Goal: Task Accomplishment & Management: Use online tool/utility

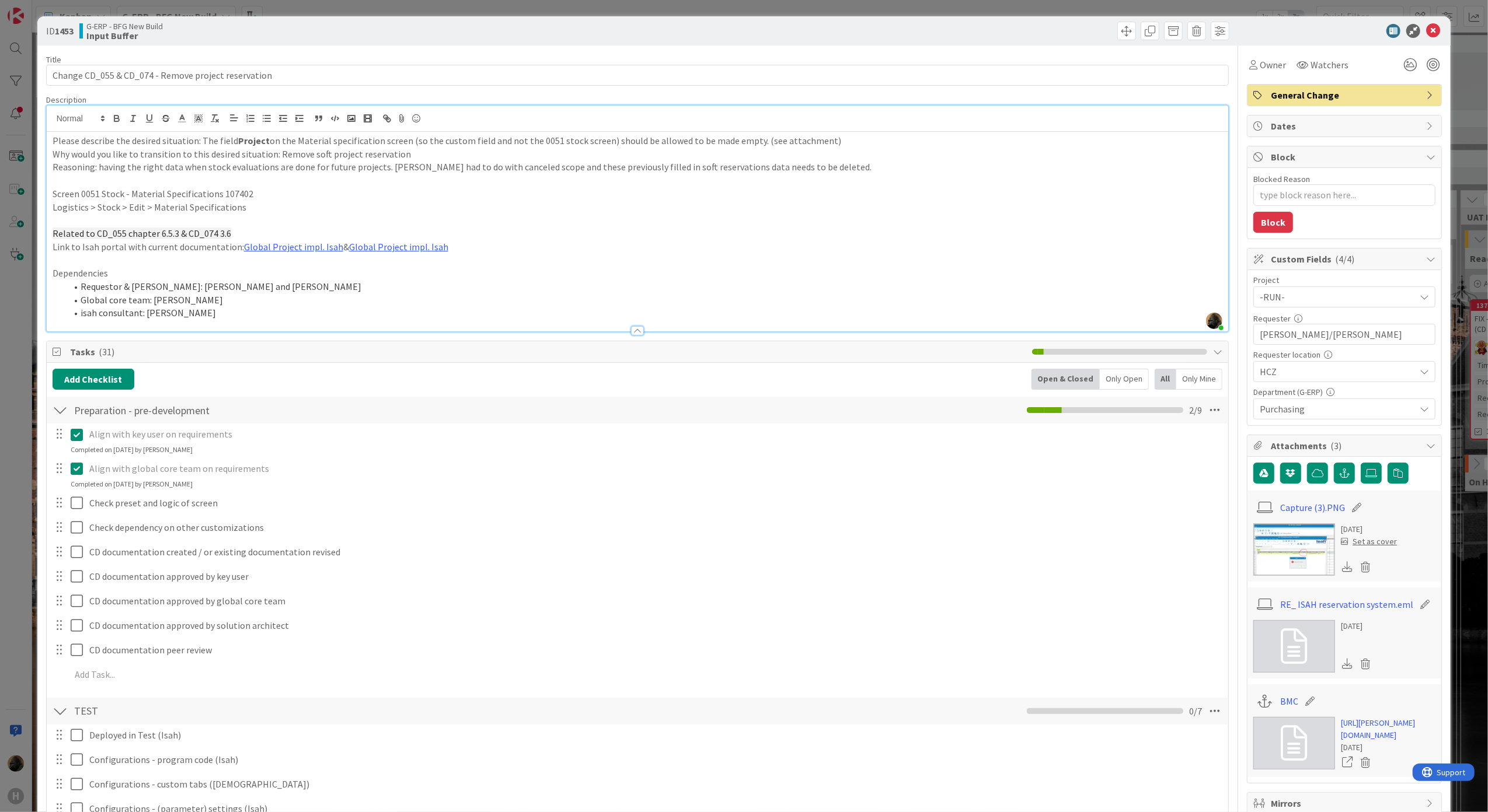
scroll to position [467, 0]
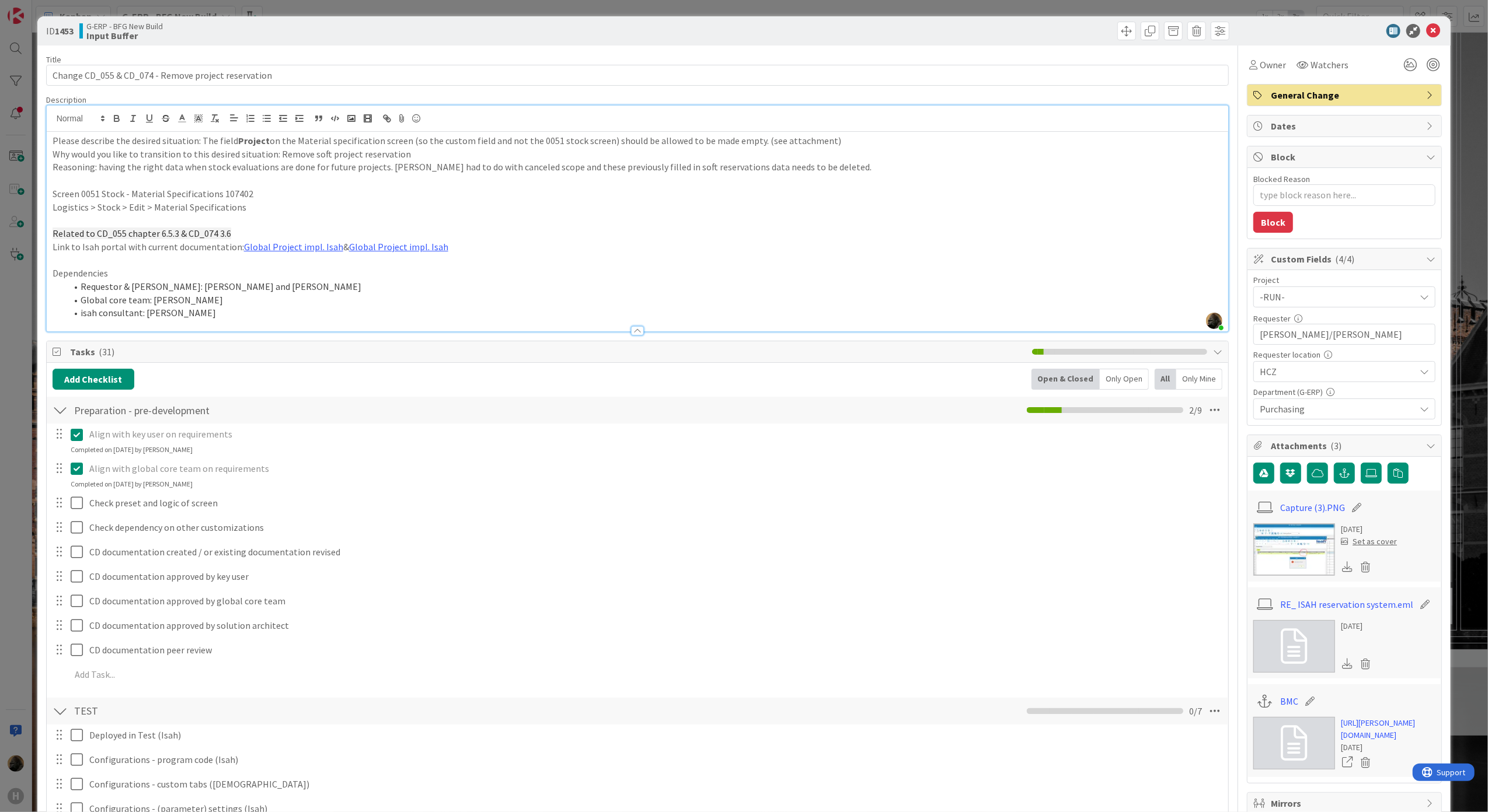
click at [404, 303] on li "Global core team: [PERSON_NAME]" at bounding box center [645, 300] width 1156 height 13
click at [314, 246] on link "Global Project impl. Isah" at bounding box center [293, 246] width 99 height 11
click at [17, 495] on div "ID 1453 G-ERP - BFG New Build Input Buffer Title 51 / 128 Change CD_055 & CD_07…" at bounding box center [744, 406] width 1488 height 812
click at [25, 494] on div "ID 1453 G-ERP - BFG New Build Input Buffer Title 51 / 128 Change CD_055 & CD_07…" at bounding box center [744, 406] width 1488 height 812
click at [1430, 29] on div at bounding box center [1339, 31] width 207 height 14
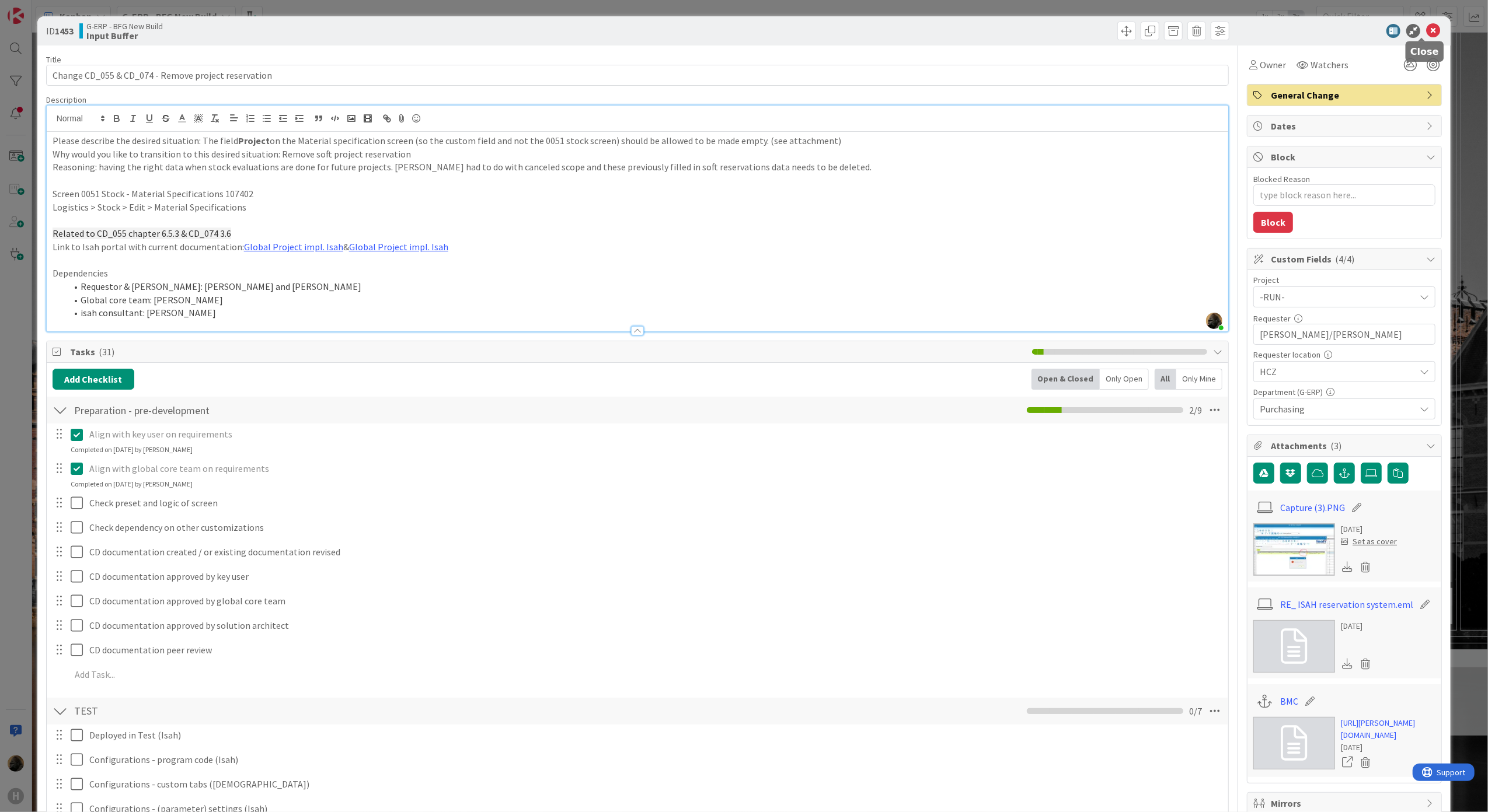
click at [1427, 29] on icon at bounding box center [1434, 31] width 14 height 14
click at [1427, 36] on icon at bounding box center [1434, 31] width 14 height 14
click at [1427, 33] on icon at bounding box center [1434, 31] width 14 height 14
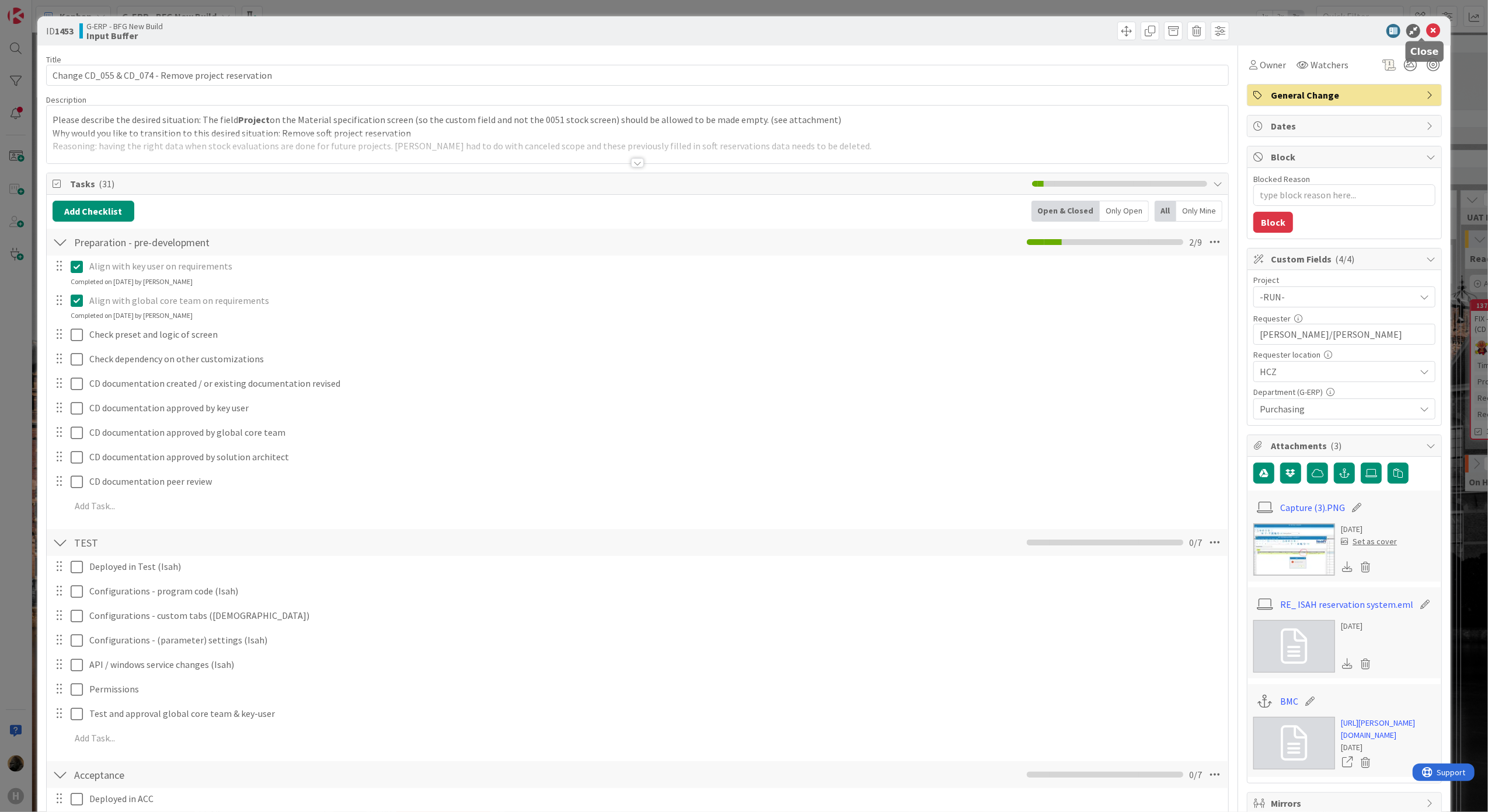
drag, startPoint x: 1419, startPoint y: 28, endPoint x: 1420, endPoint y: 38, distance: 10.0
click at [1427, 35] on icon at bounding box center [1434, 31] width 14 height 14
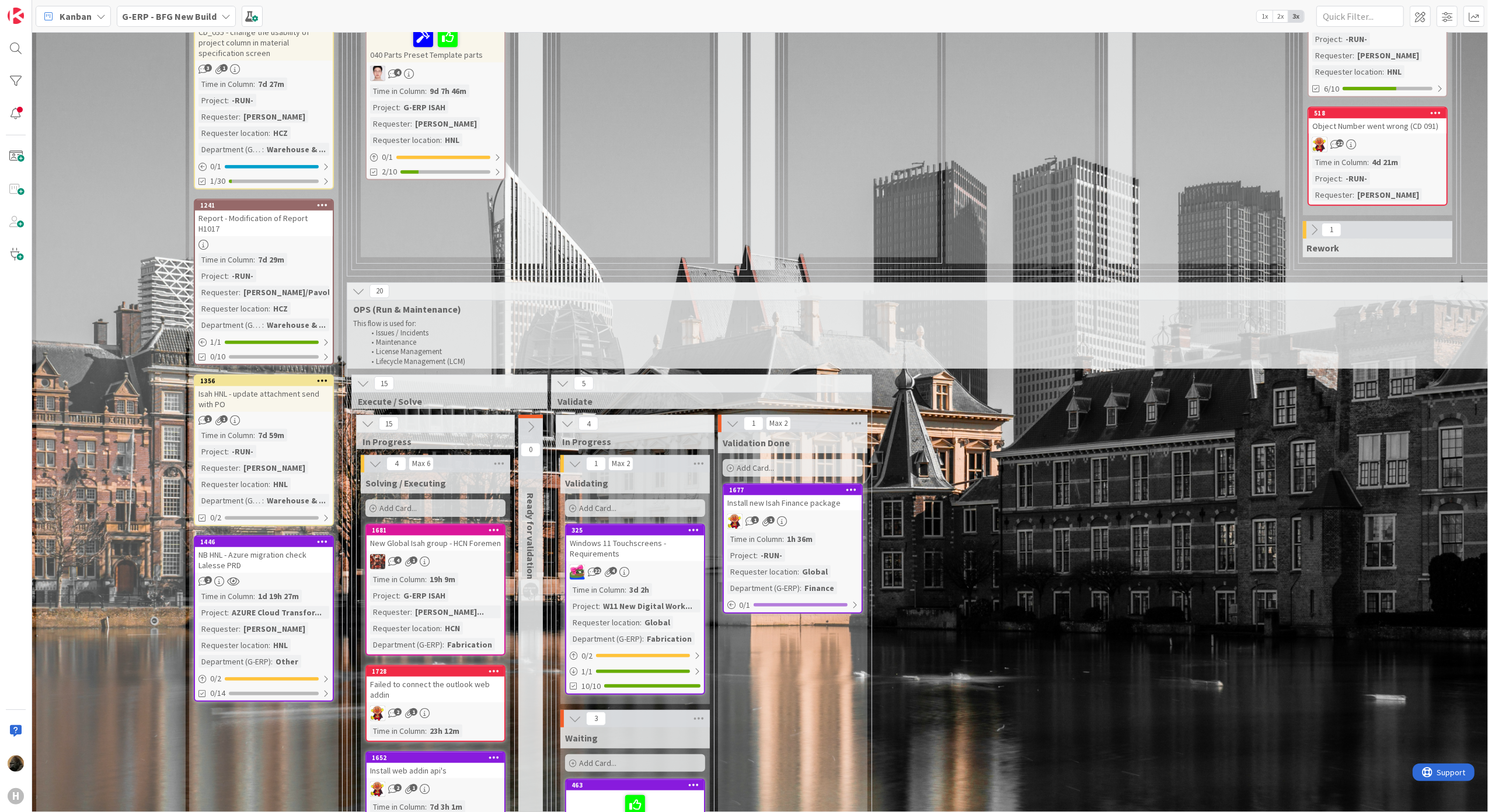
scroll to position [855, 0]
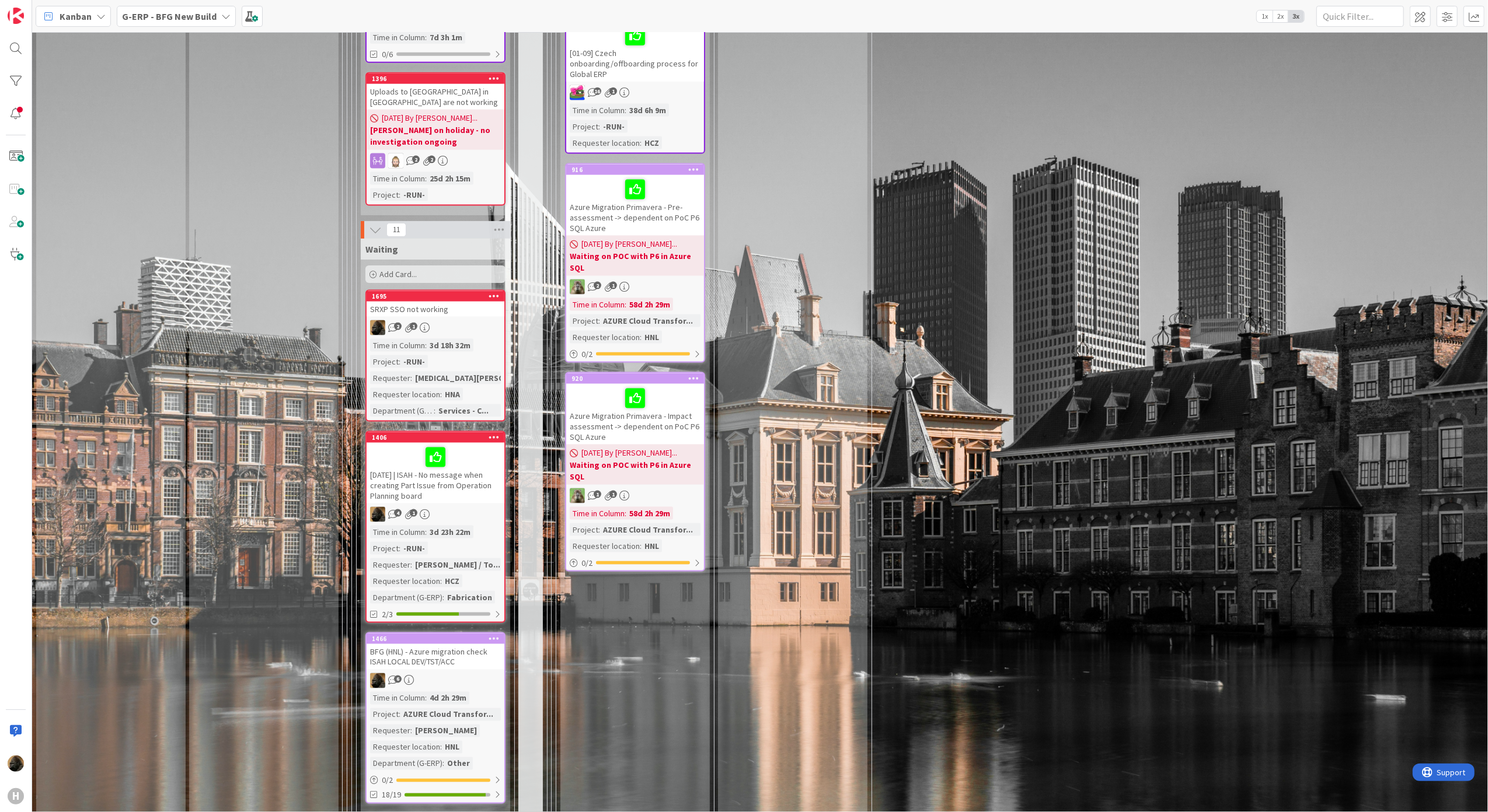
scroll to position [1634, 0]
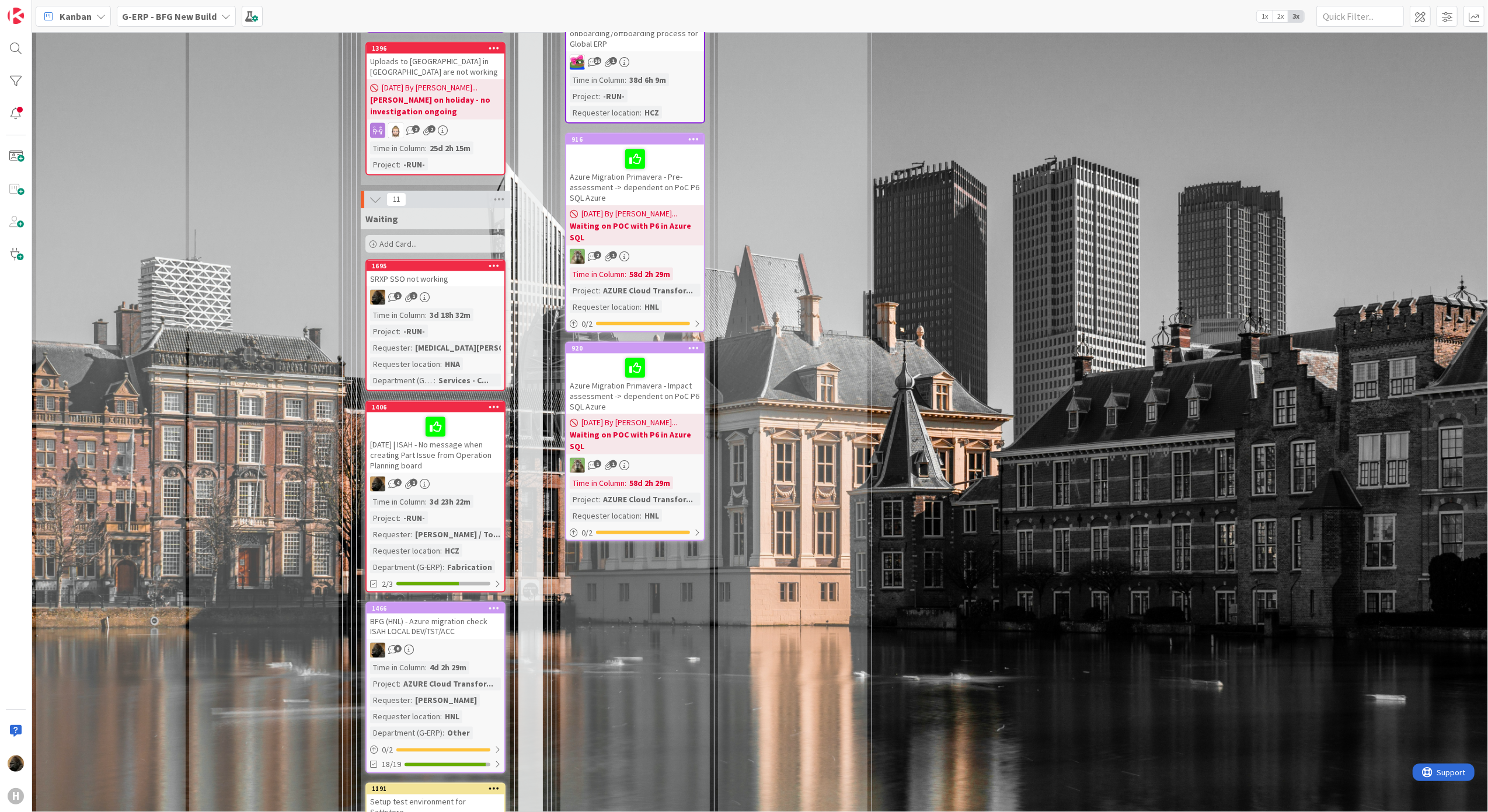
click at [428, 456] on div "[DATE] | ISAH - No message when creating Part Issue from Operation Planning boa…" at bounding box center [435, 442] width 138 height 61
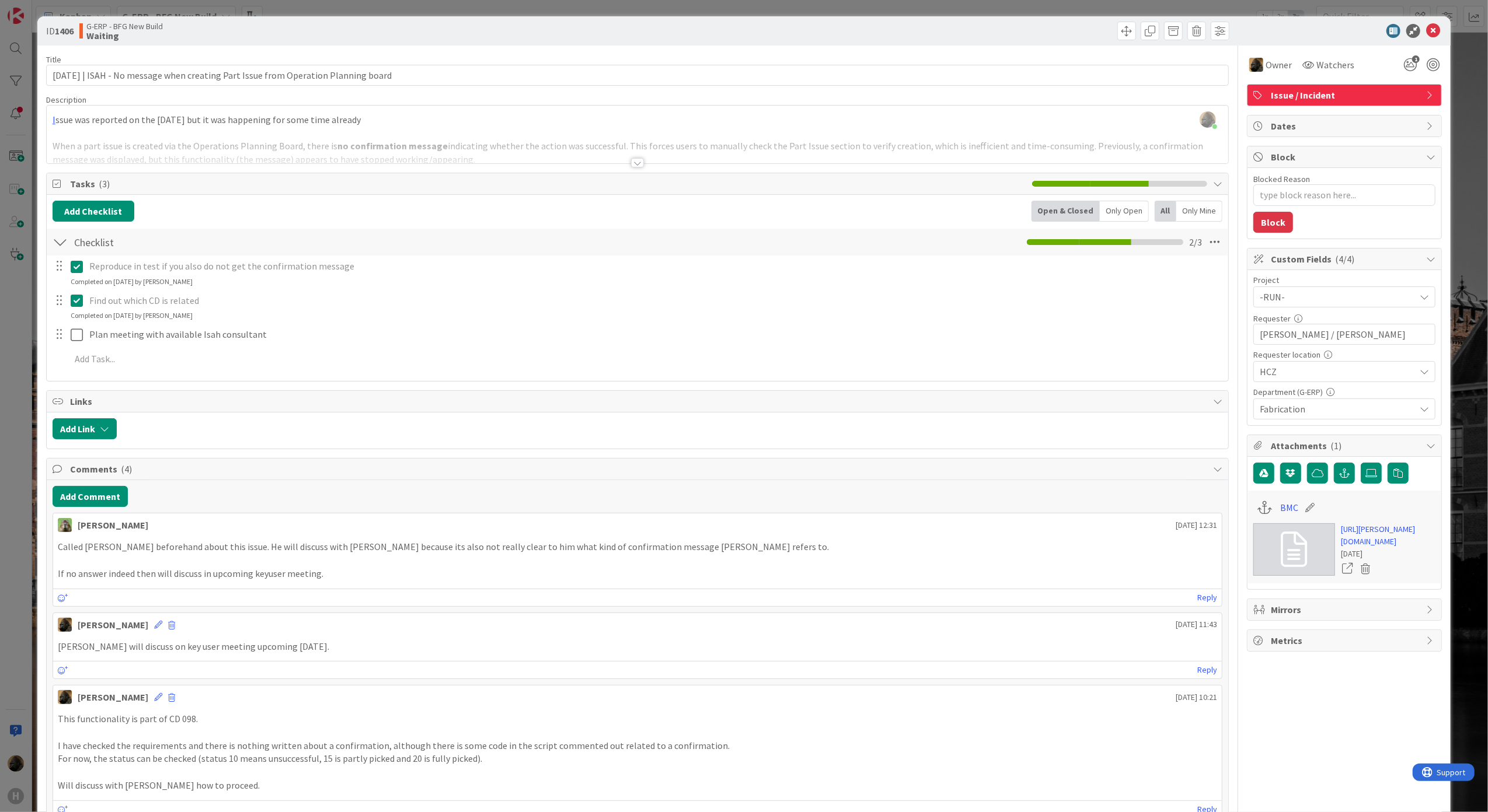
click at [743, 50] on div "Title 86 / 128 [DATE] | ISAH - No message when creating Part Issue from Operati…" at bounding box center [638, 650] width 1184 height 1209
click at [1427, 38] on icon at bounding box center [1434, 31] width 14 height 14
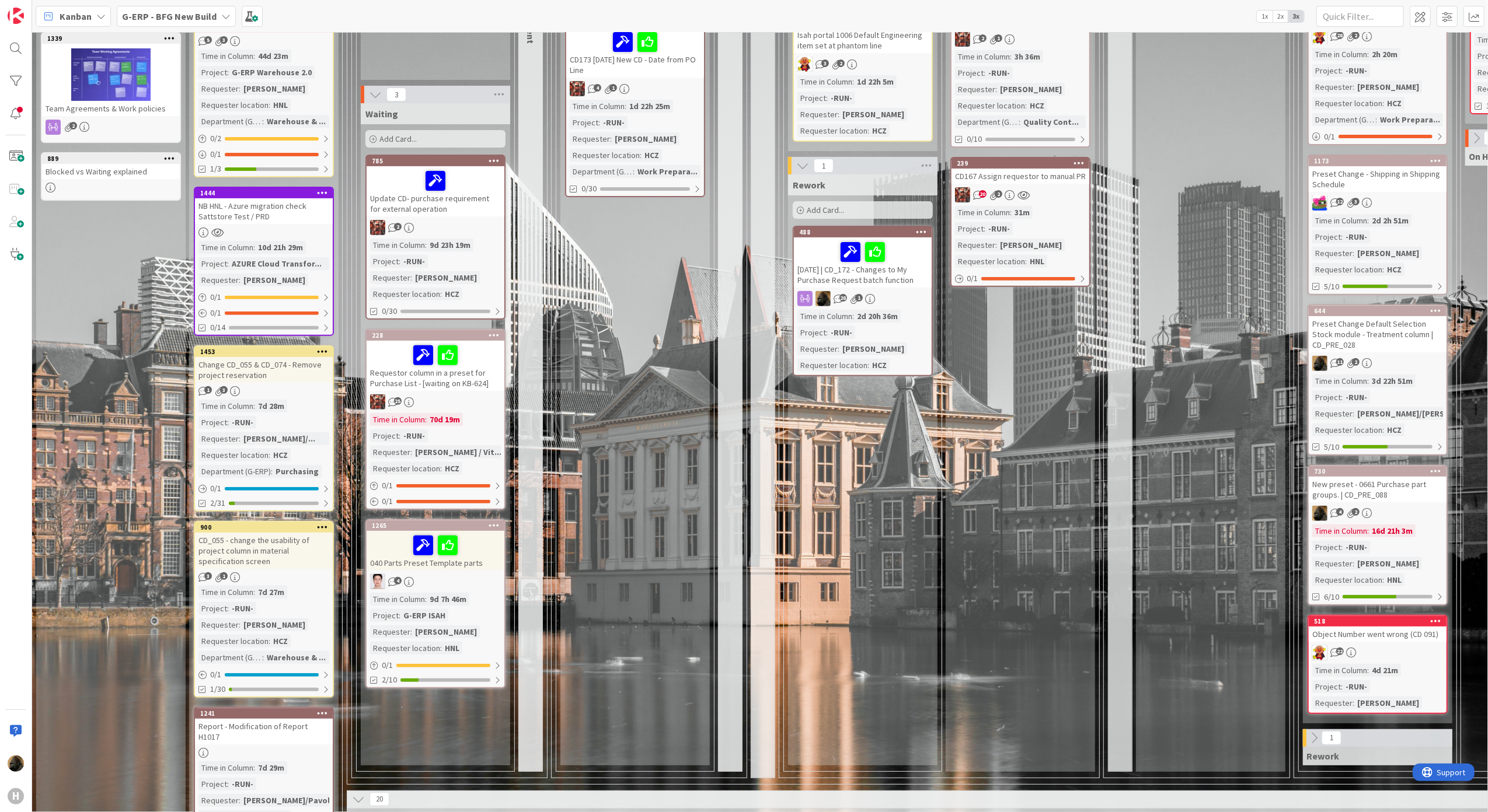
scroll to position [778, 0]
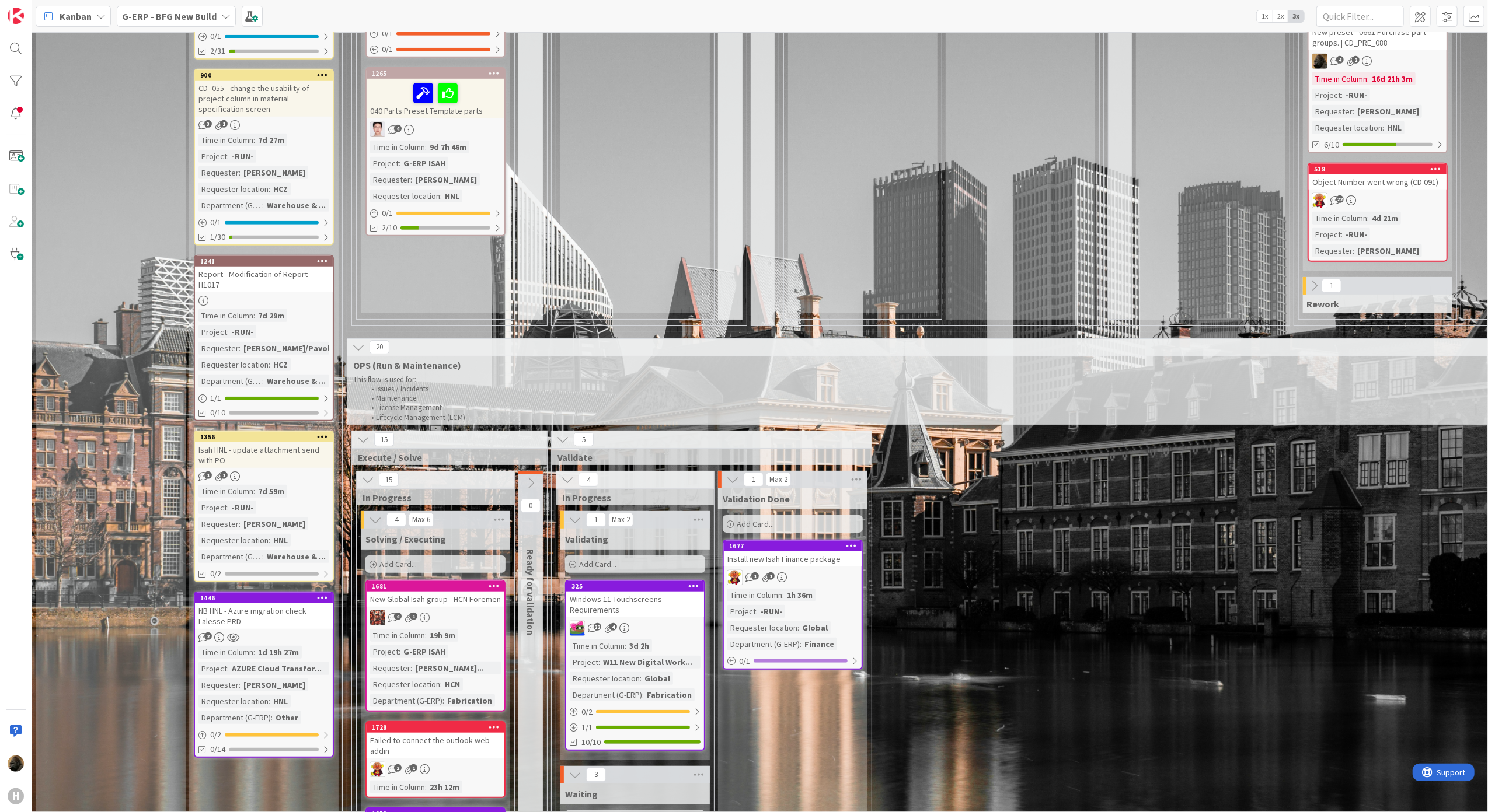
click at [257, 444] on div "Isah HNL - update attachment send with PO" at bounding box center [263, 454] width 138 height 25
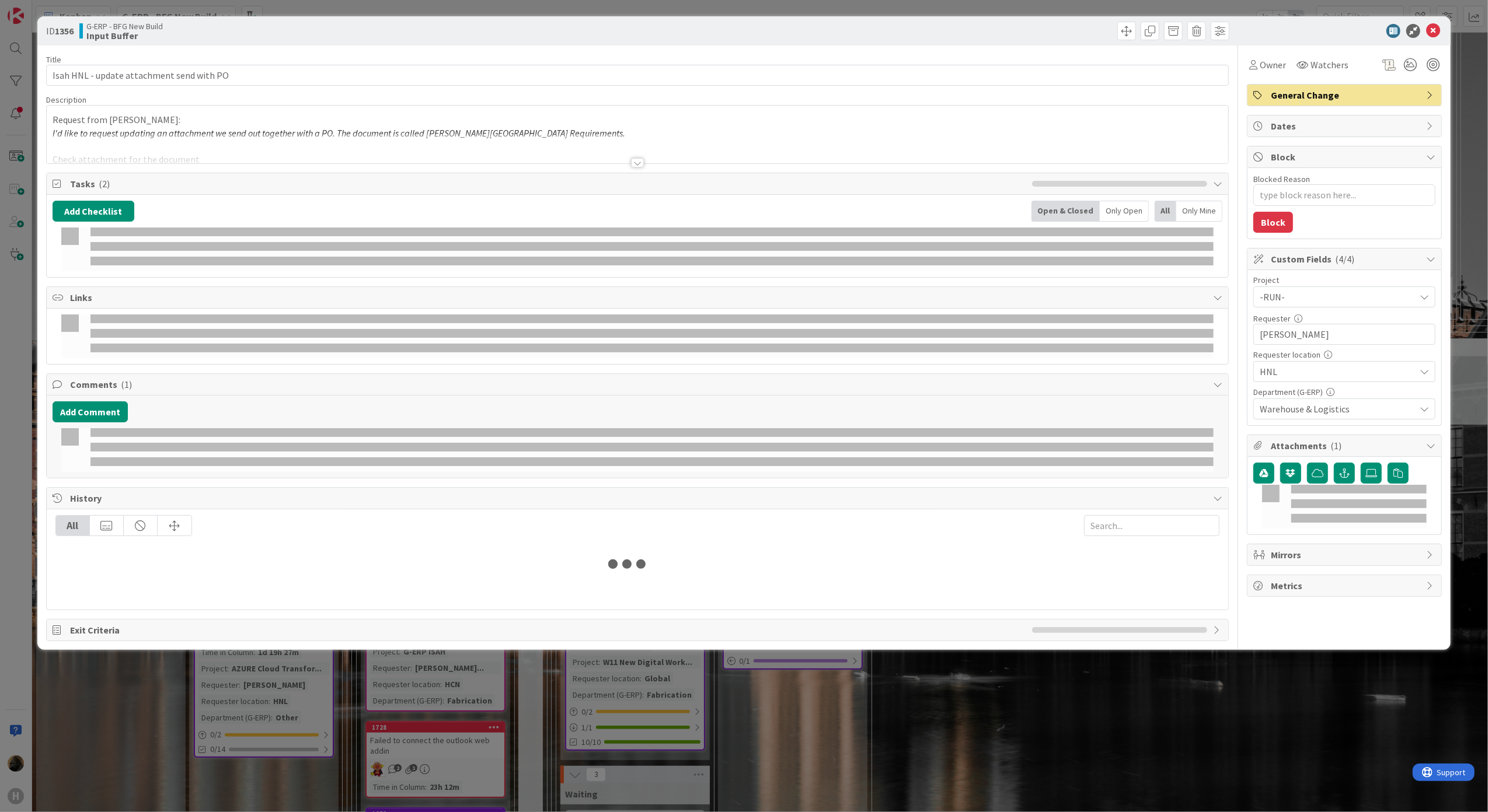
type textarea "x"
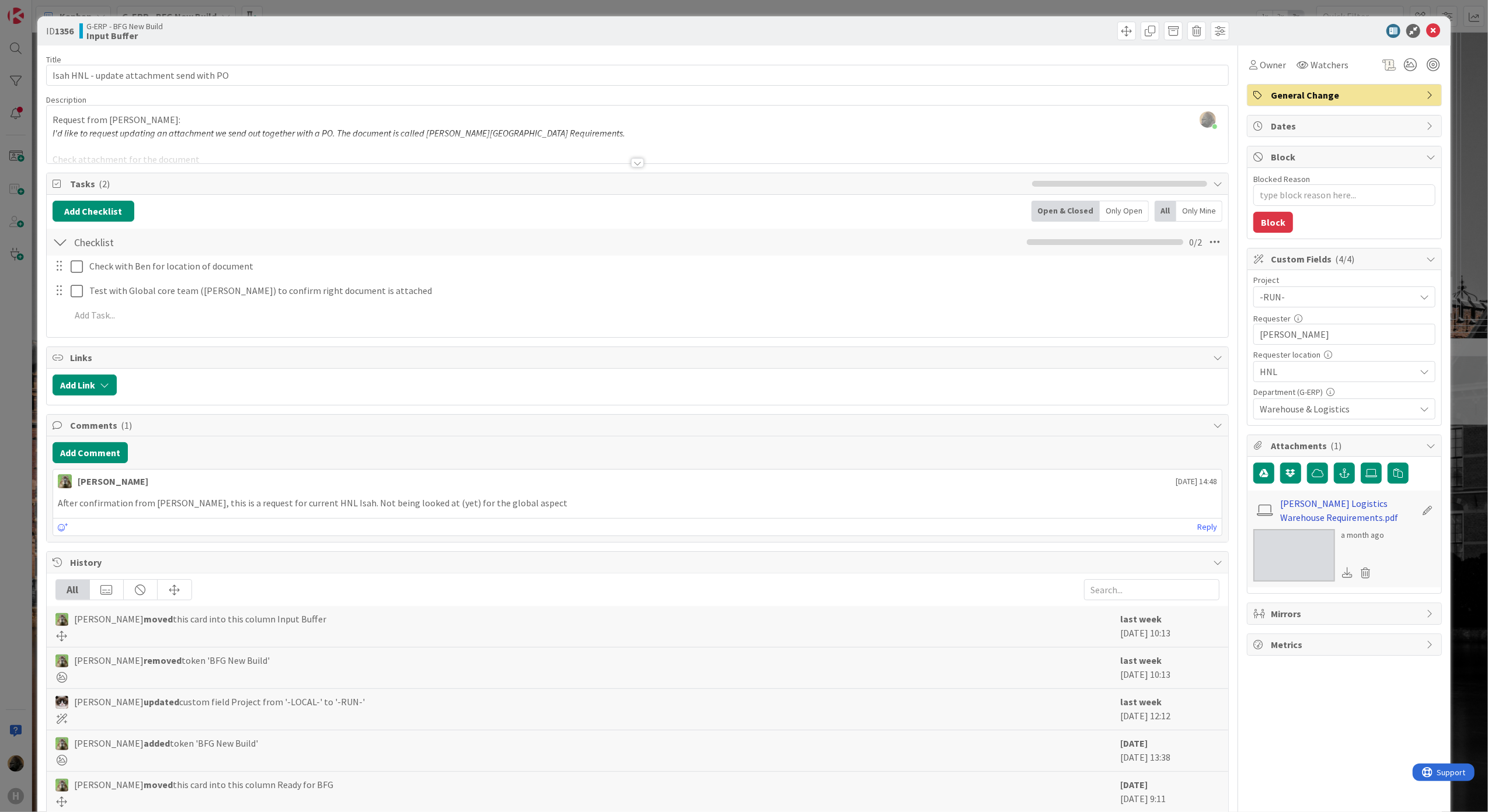
click at [1283, 517] on link "[PERSON_NAME] Logistics Warehouse Requirements.pdf" at bounding box center [1348, 510] width 135 height 28
click at [1427, 33] on icon at bounding box center [1434, 31] width 14 height 14
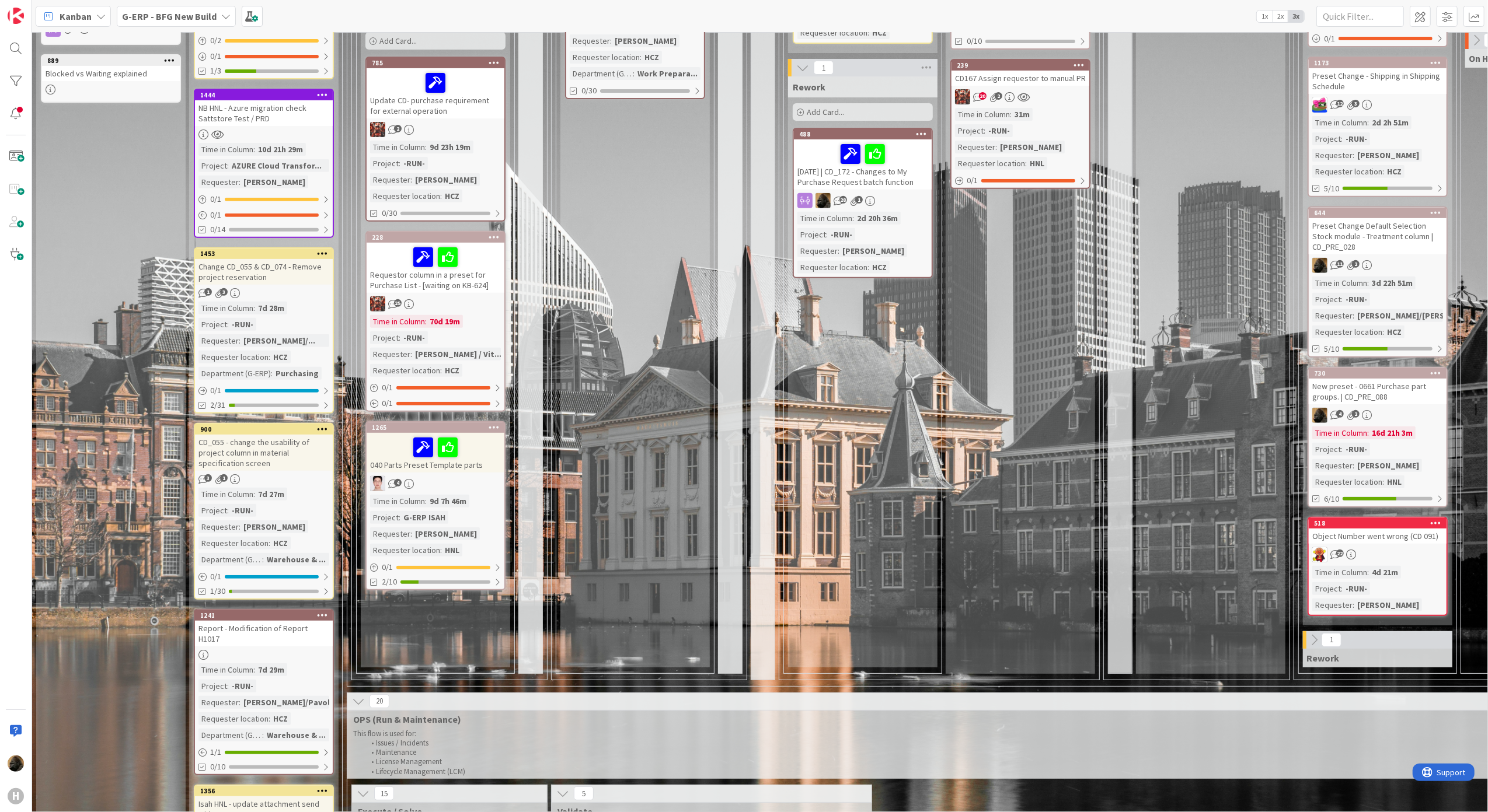
scroll to position [545, 0]
